Goal: Transaction & Acquisition: Purchase product/service

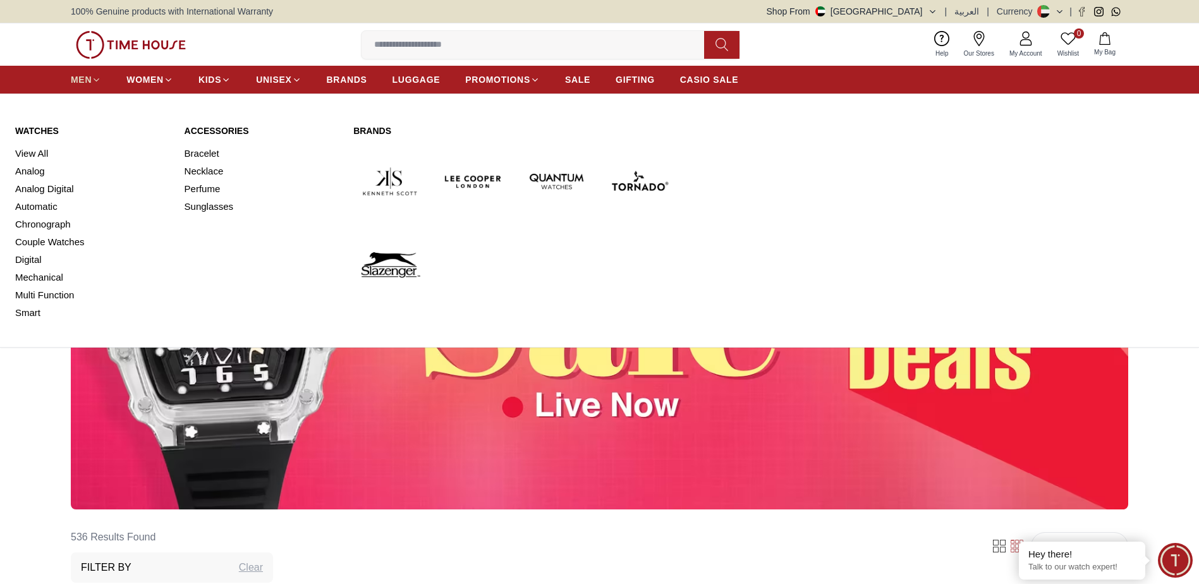
click at [95, 82] on icon at bounding box center [96, 79] width 9 height 9
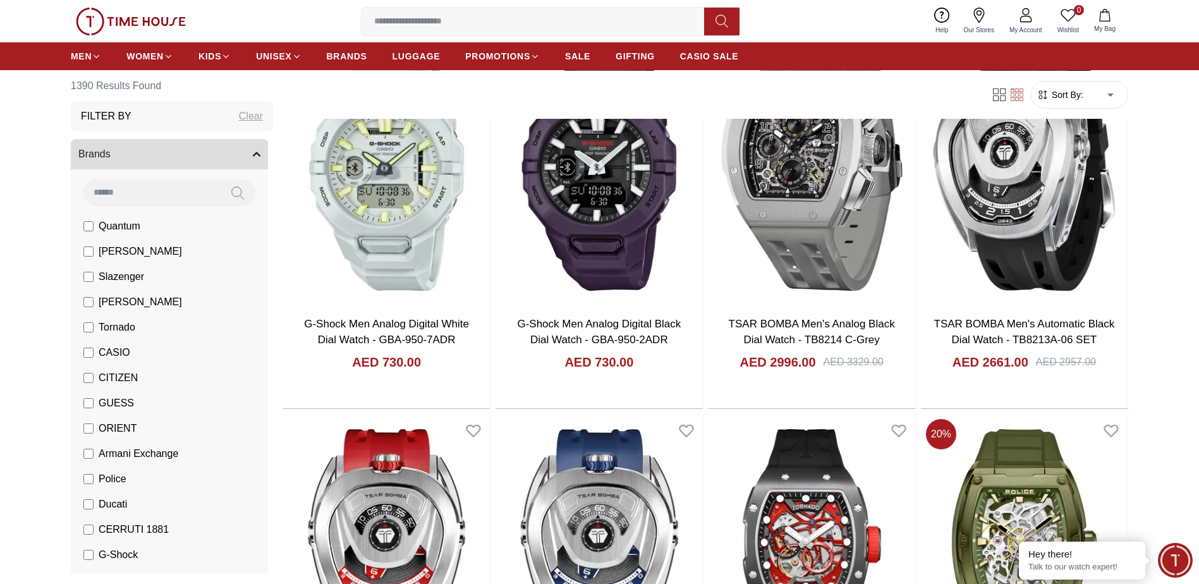
scroll to position [190, 0]
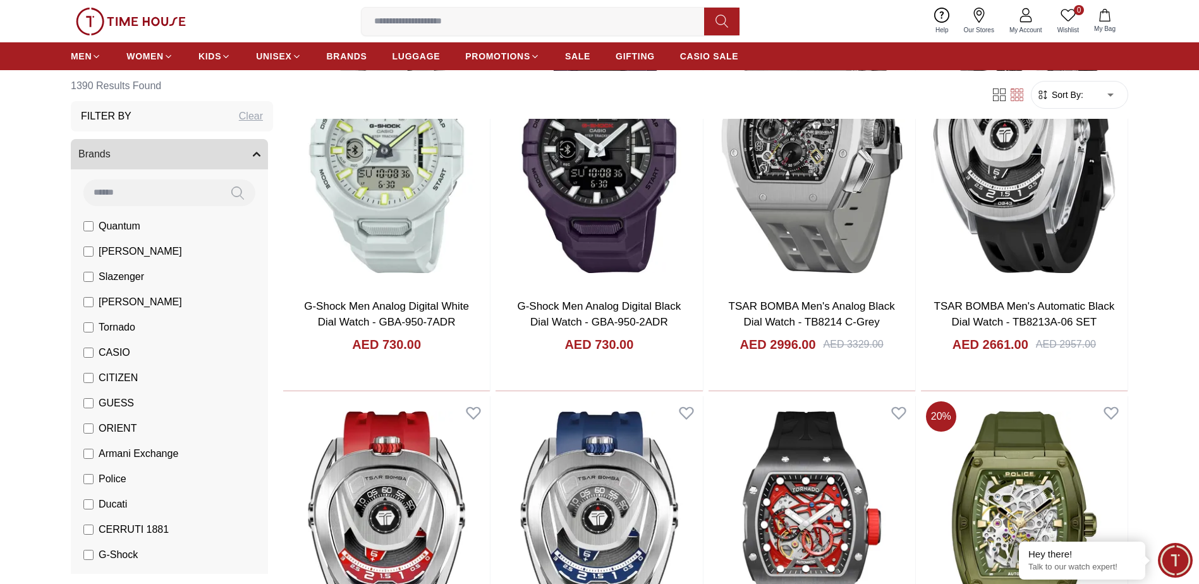
click at [92, 470] on li "Police" at bounding box center [172, 479] width 192 height 25
click at [94, 479] on label "Police" at bounding box center [104, 479] width 43 height 15
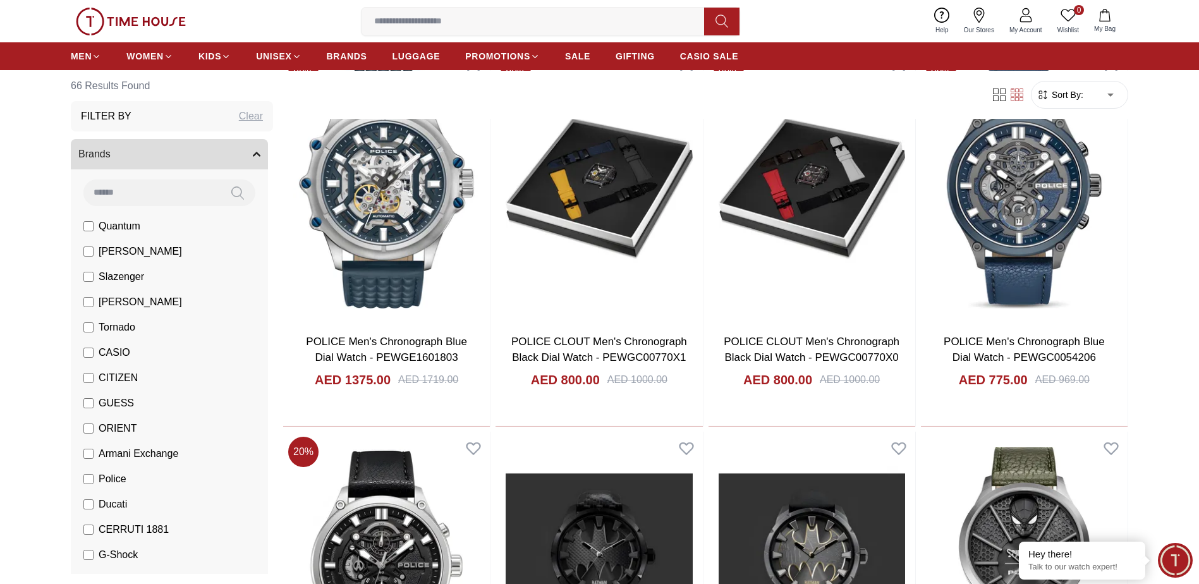
scroll to position [1328, 0]
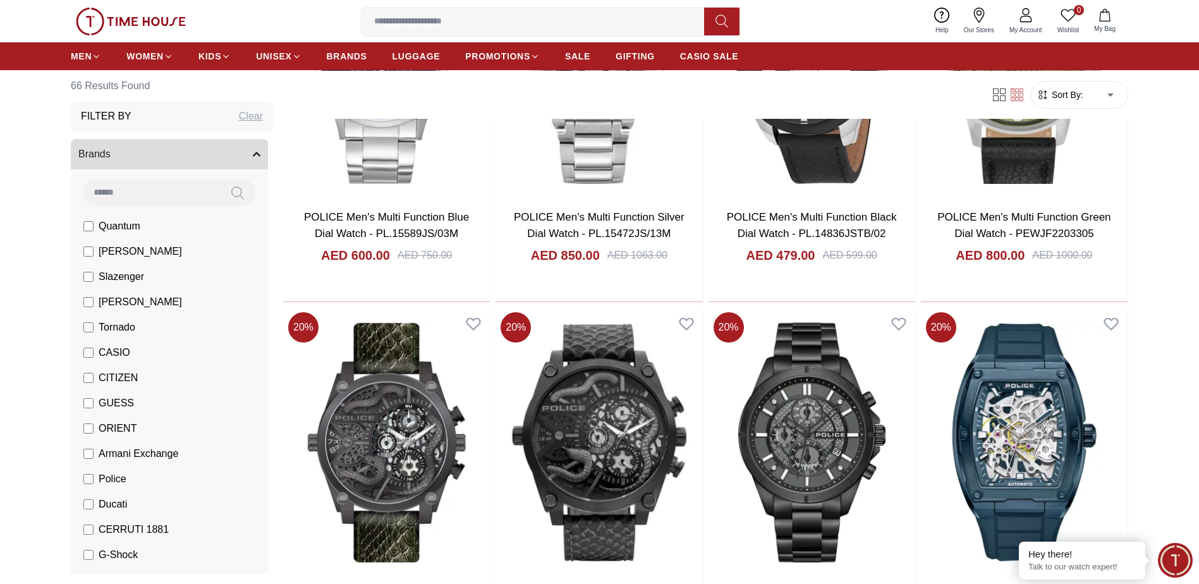
scroll to position [3035, 0]
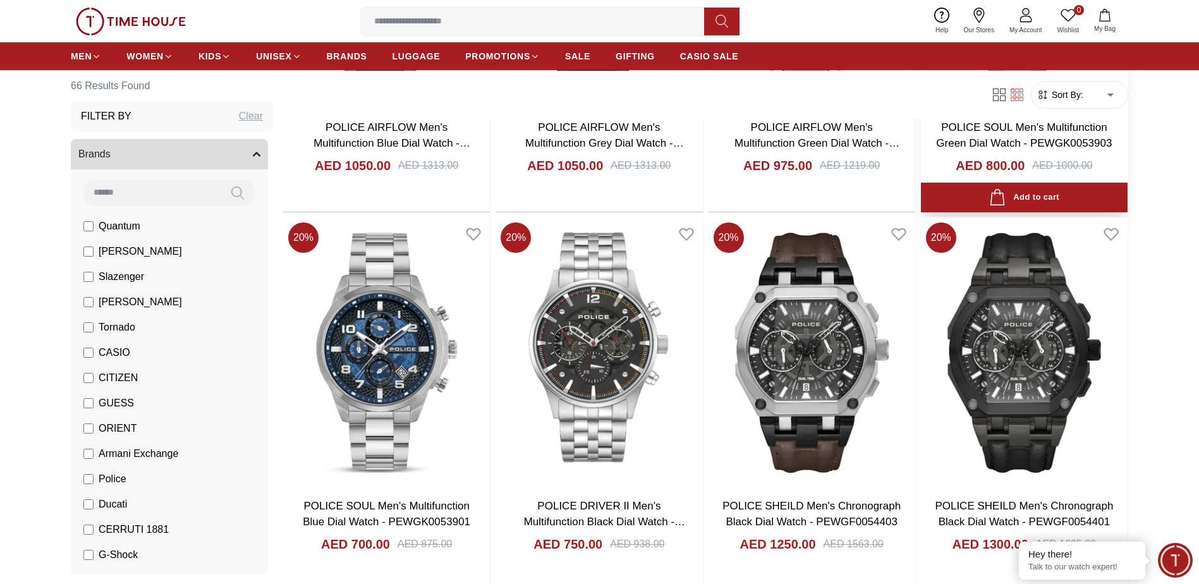
scroll to position [4173, 0]
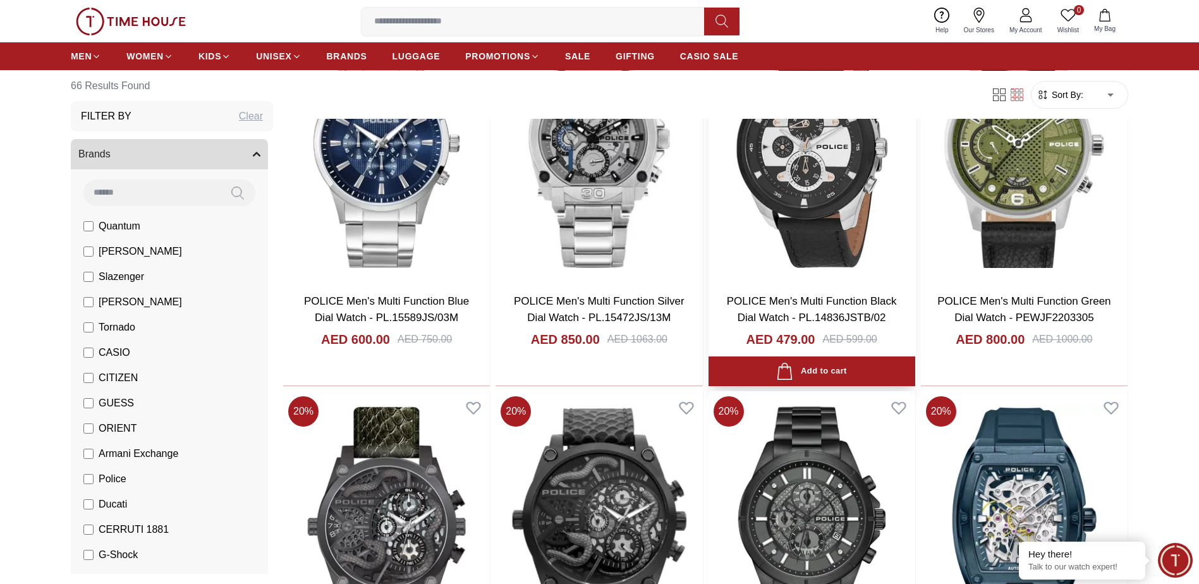
scroll to position [3035, 0]
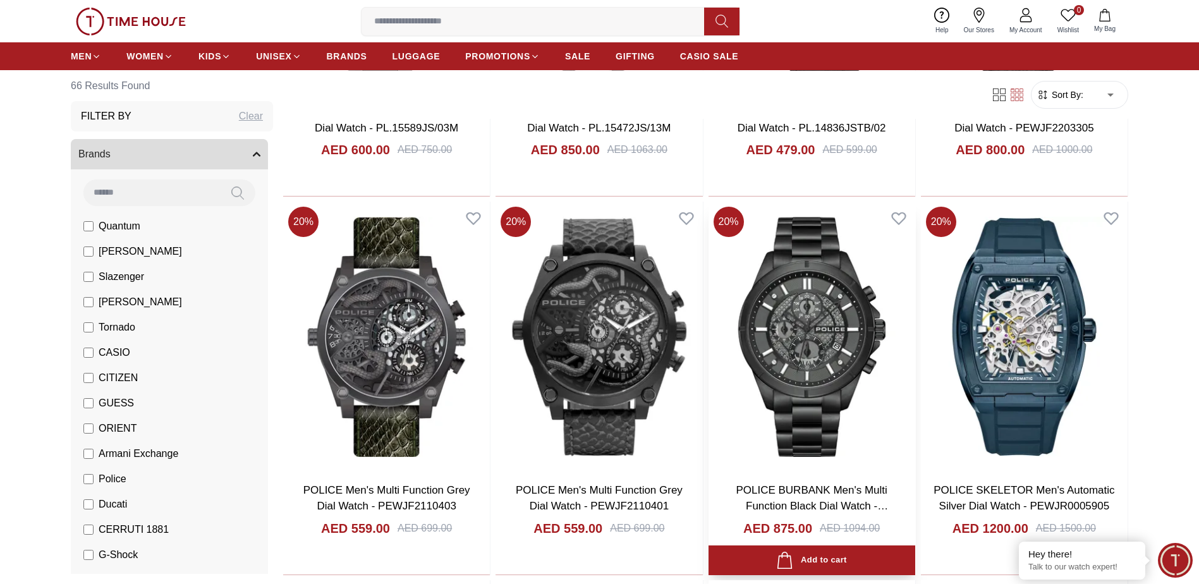
click at [862, 381] on img at bounding box center [812, 337] width 207 height 271
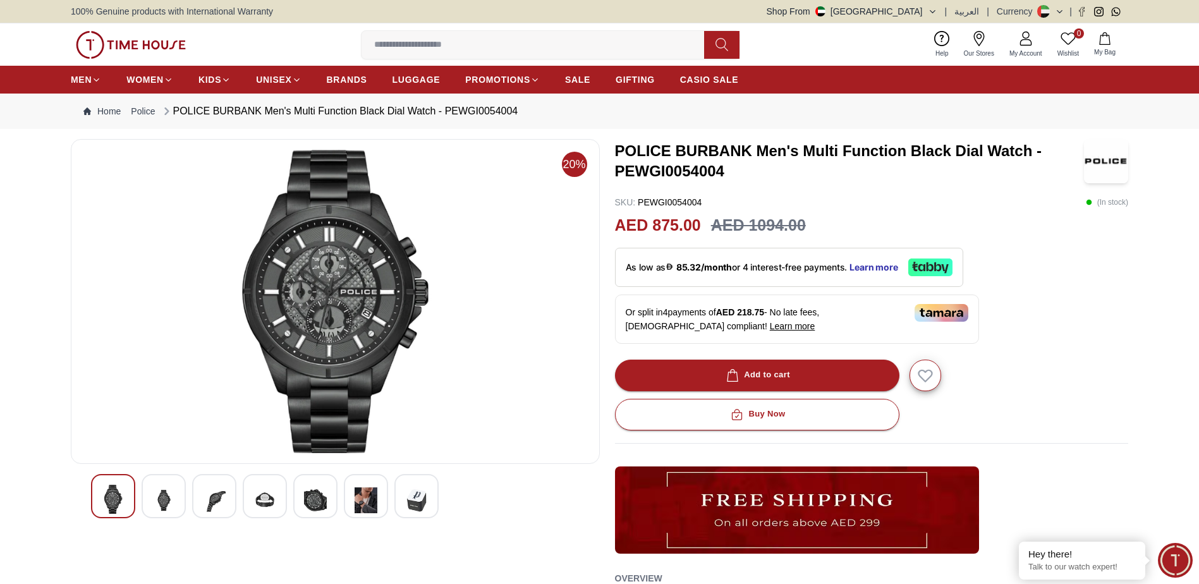
click at [156, 506] on img at bounding box center [163, 500] width 23 height 31
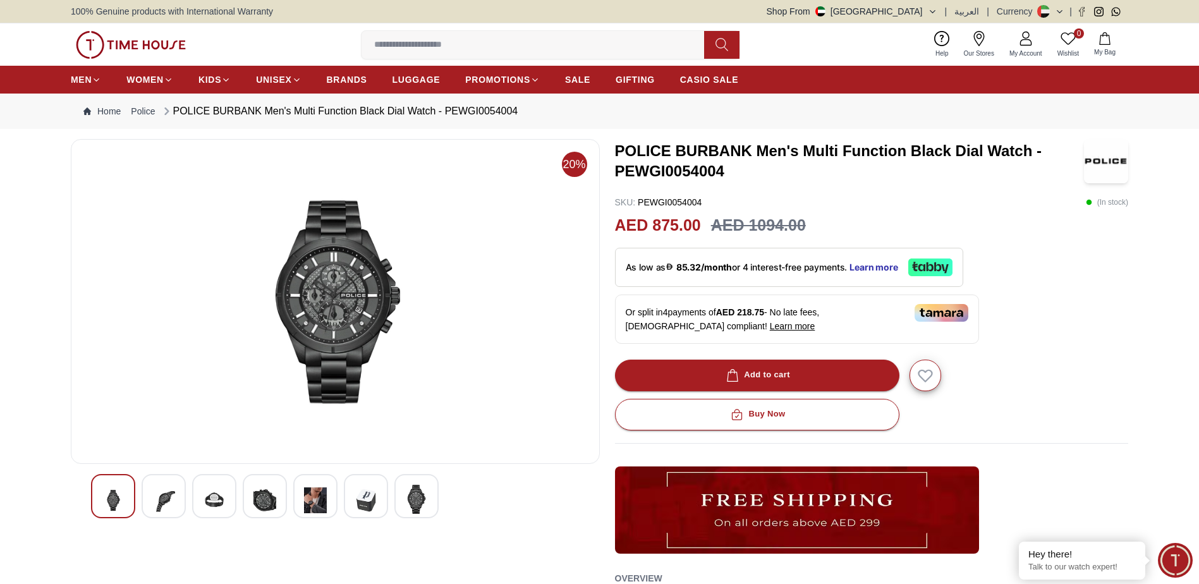
click at [207, 494] on img at bounding box center [214, 500] width 23 height 31
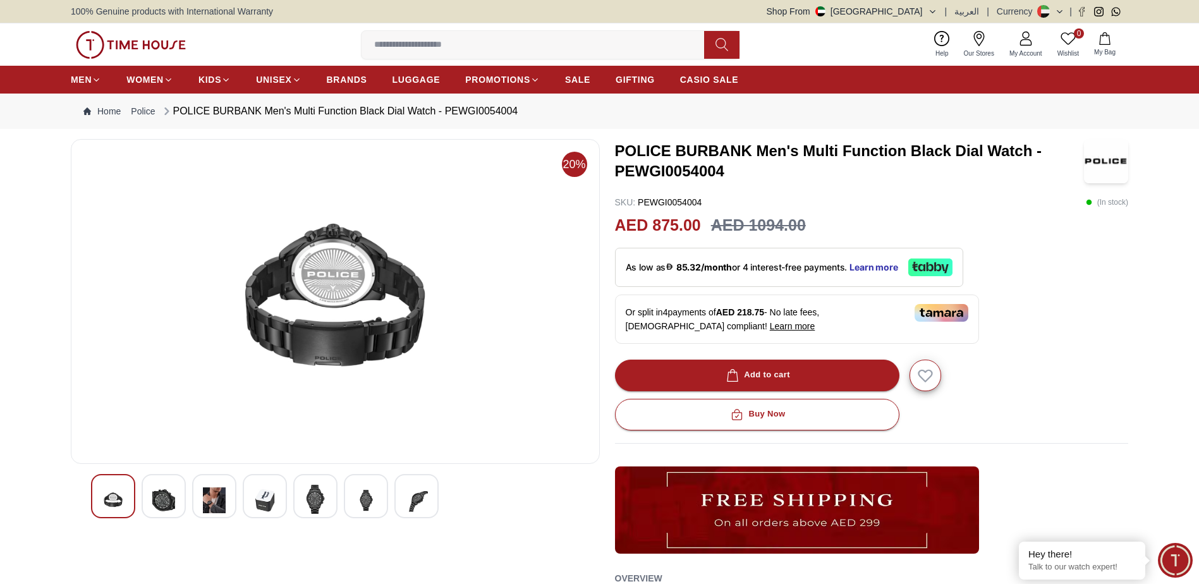
click at [256, 492] on img at bounding box center [265, 500] width 23 height 31
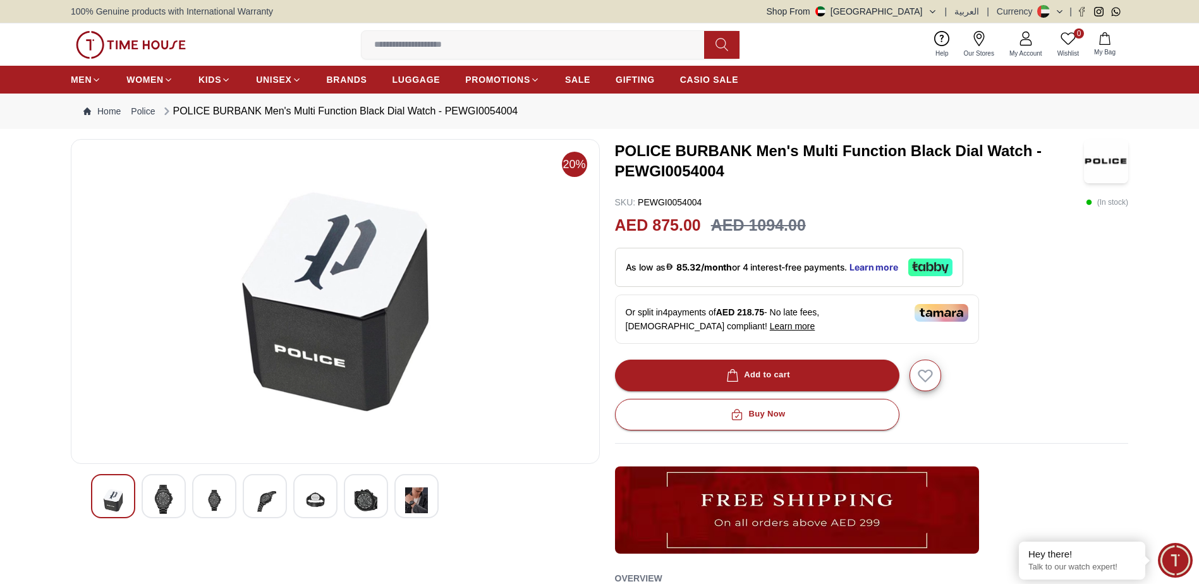
click at [247, 493] on div at bounding box center [265, 496] width 44 height 44
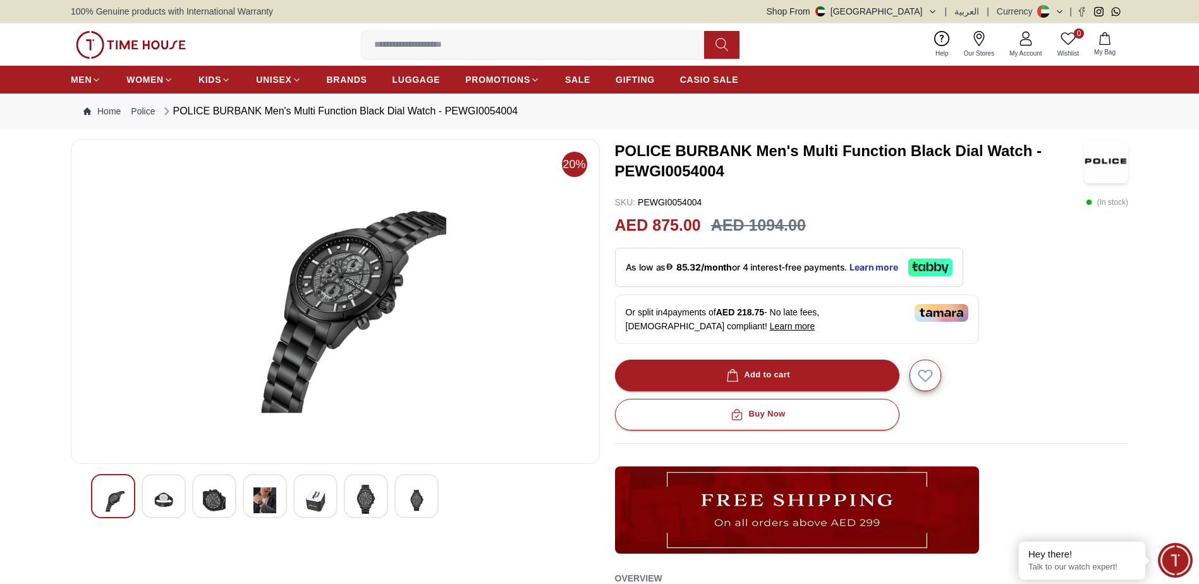
click at [232, 499] on div at bounding box center [214, 496] width 44 height 44
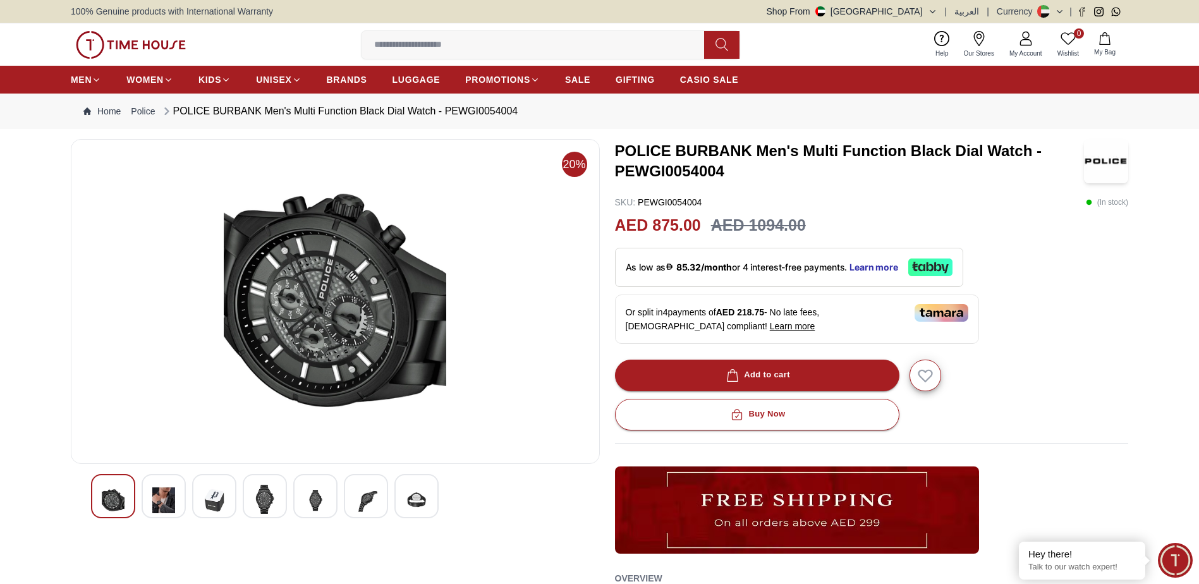
click at [174, 499] on img at bounding box center [163, 500] width 23 height 31
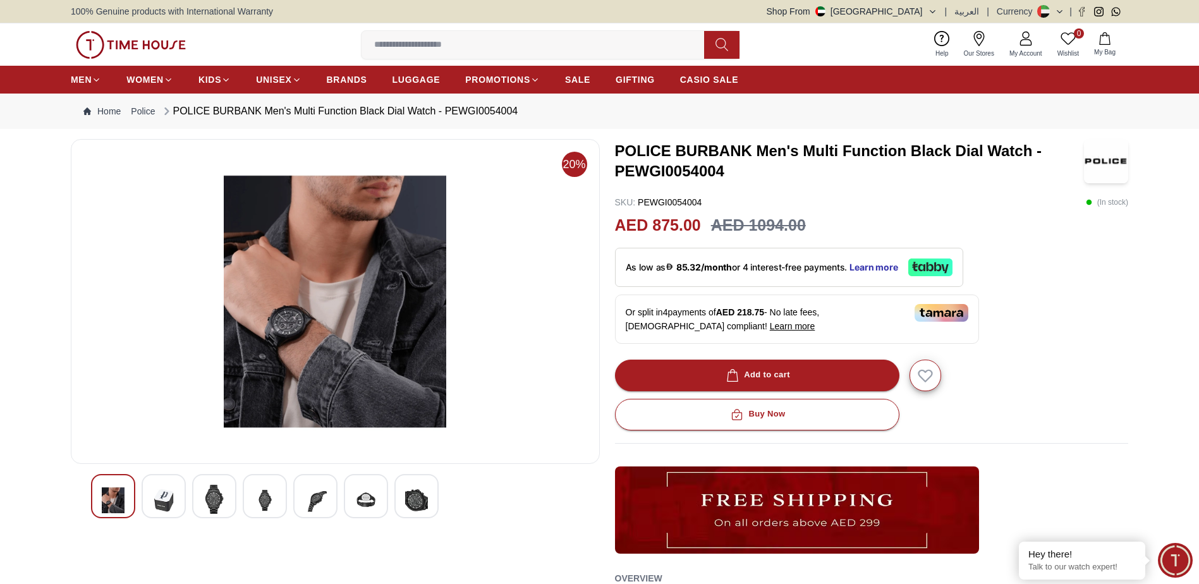
click at [287, 482] on div at bounding box center [335, 496] width 489 height 44
